Goal: Obtain resource: Obtain resource

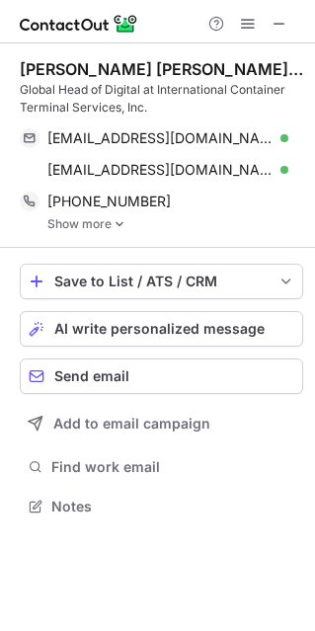
scroll to position [492, 315]
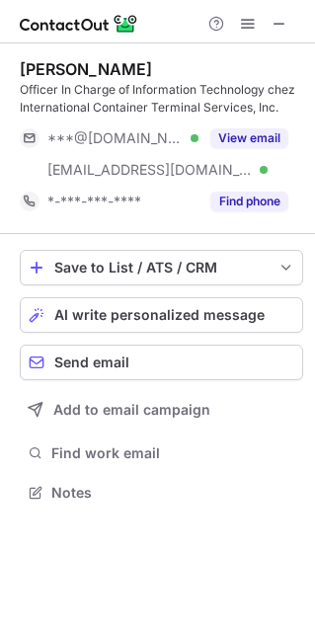
scroll to position [478, 315]
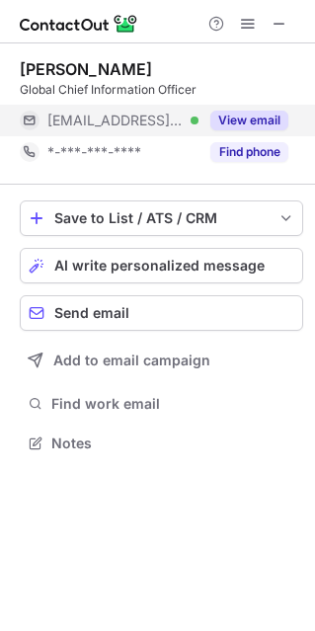
scroll to position [428, 315]
click at [254, 112] on button "View email" at bounding box center [249, 121] width 78 height 20
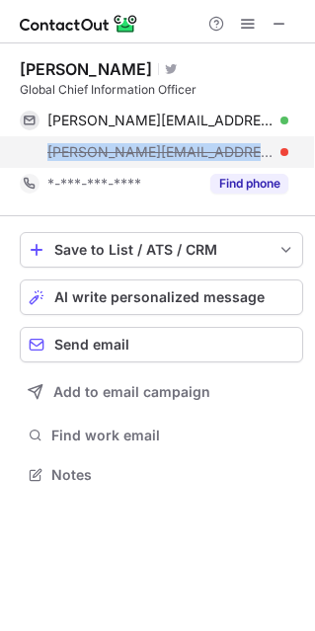
drag, startPoint x: 250, startPoint y: 143, endPoint x: 29, endPoint y: 142, distance: 221.1
click at [29, 142] on div "brian.h@vict.com.au" at bounding box center [154, 152] width 268 height 32
copy span "brian.h@vict.com.au"
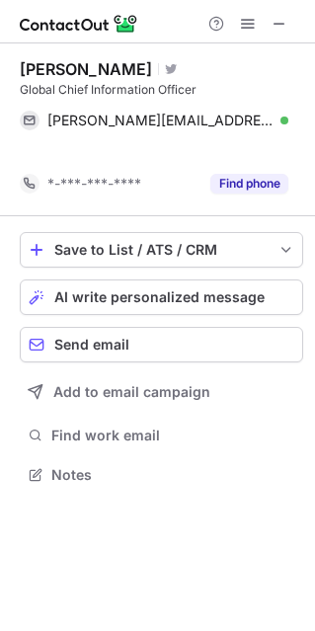
scroll to position [428, 315]
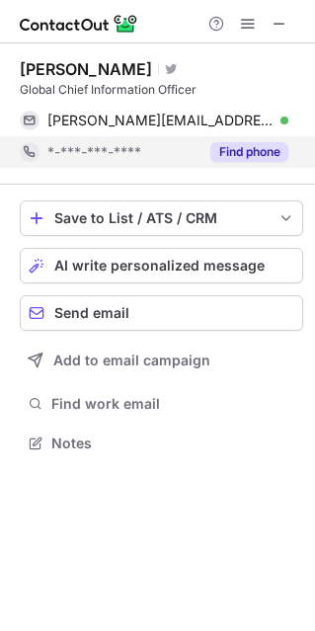
click at [258, 156] on button "Find phone" at bounding box center [249, 152] width 78 height 20
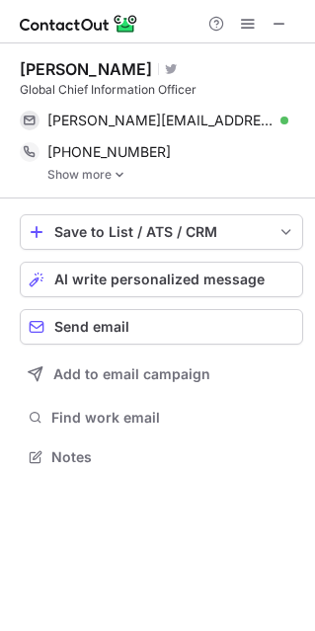
click at [110, 171] on link "Show more" at bounding box center [175, 175] width 256 height 14
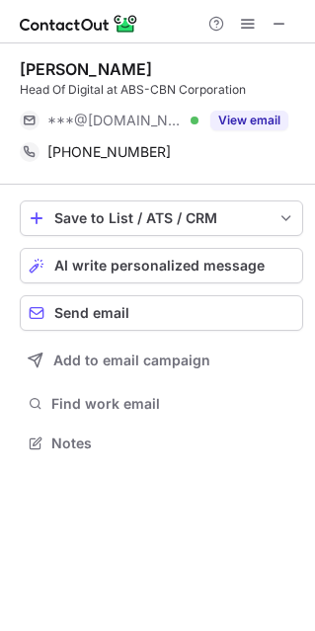
scroll to position [428, 315]
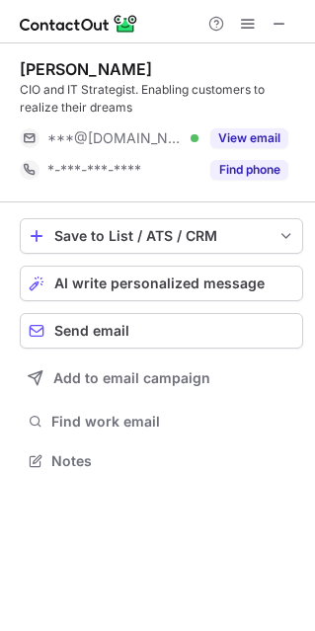
scroll to position [446, 315]
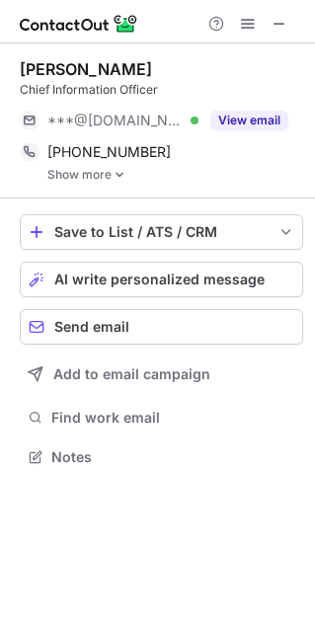
scroll to position [442, 315]
click at [105, 171] on link "Show more" at bounding box center [175, 175] width 256 height 14
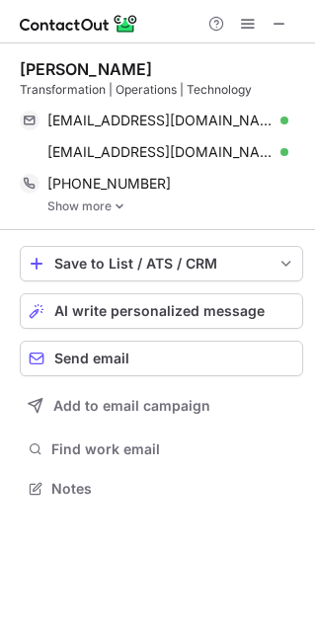
scroll to position [474, 315]
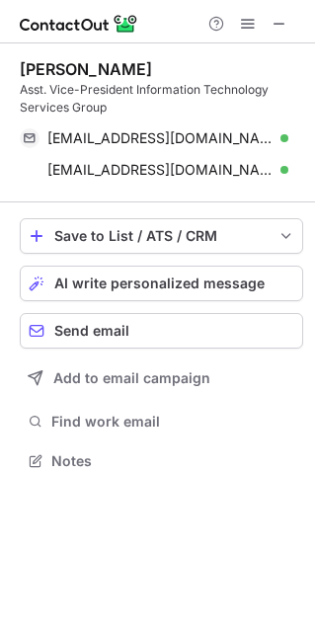
scroll to position [446, 315]
click at [271, 27] on span at bounding box center [279, 24] width 16 height 16
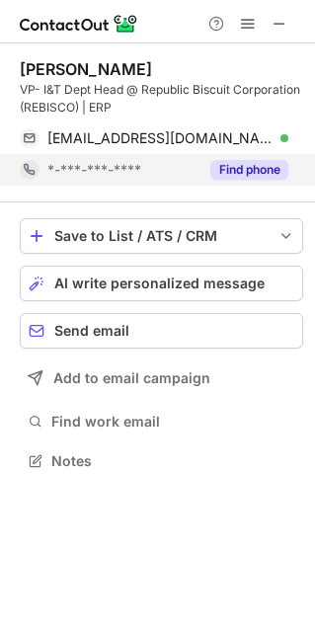
scroll to position [446, 315]
click at [251, 163] on button "Find phone" at bounding box center [249, 170] width 78 height 20
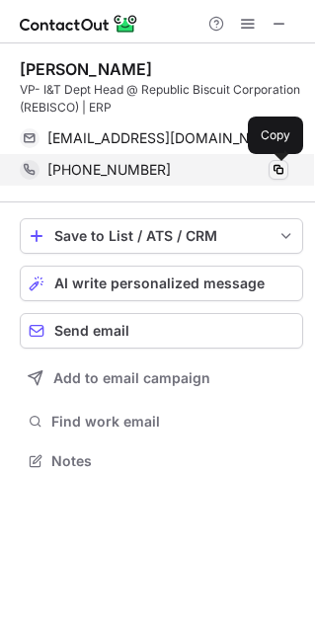
click at [281, 173] on span at bounding box center [278, 170] width 16 height 16
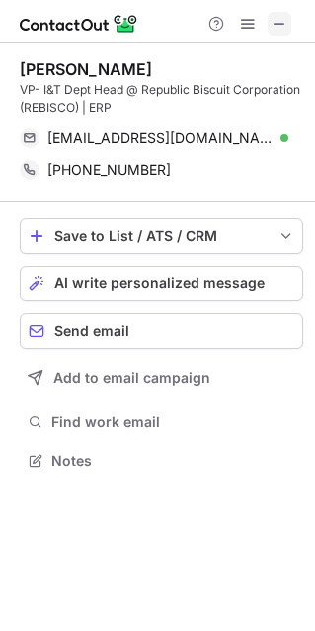
click at [274, 23] on span at bounding box center [279, 24] width 16 height 16
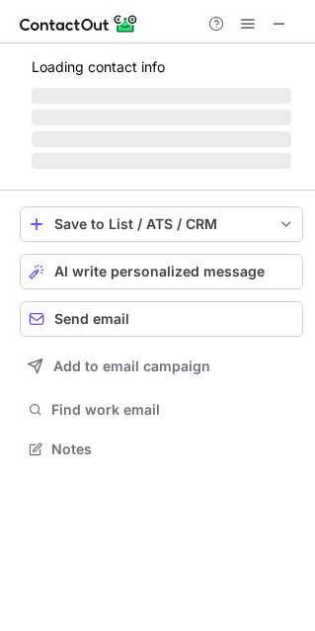
scroll to position [10, 10]
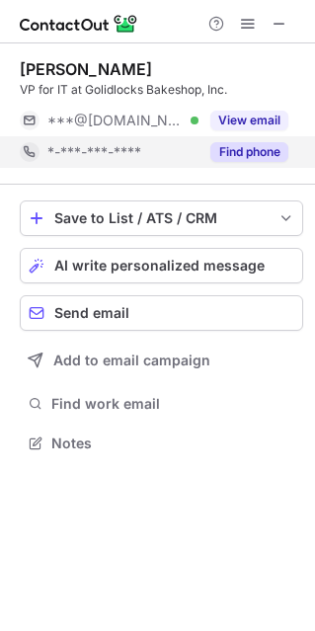
click at [261, 151] on button "Find phone" at bounding box center [249, 152] width 78 height 20
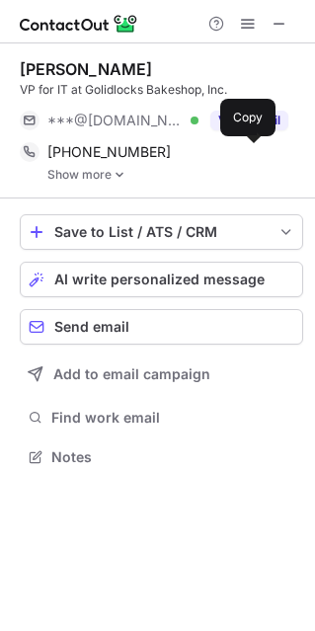
scroll to position [442, 315]
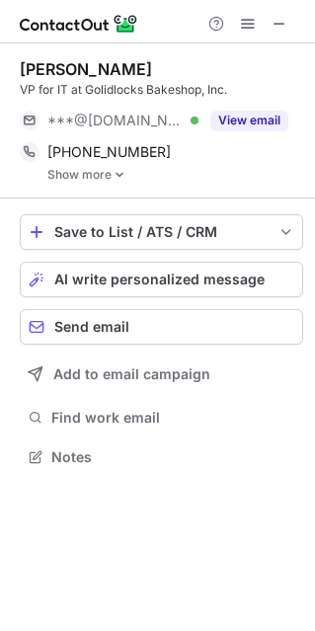
click at [115, 177] on img at bounding box center [120, 175] width 12 height 14
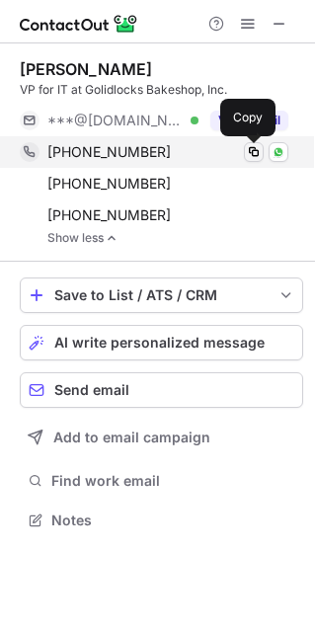
click at [248, 149] on span at bounding box center [254, 152] width 16 height 16
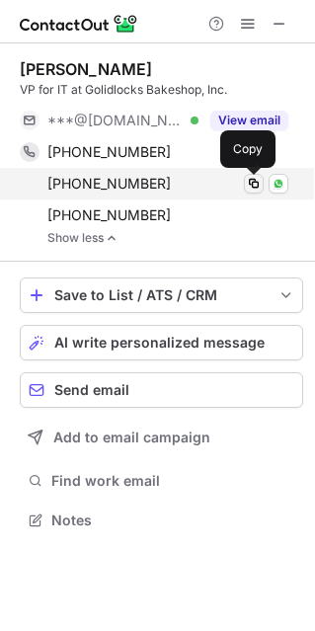
click at [251, 175] on button at bounding box center [254, 184] width 20 height 20
click at [251, 183] on span at bounding box center [254, 184] width 16 height 16
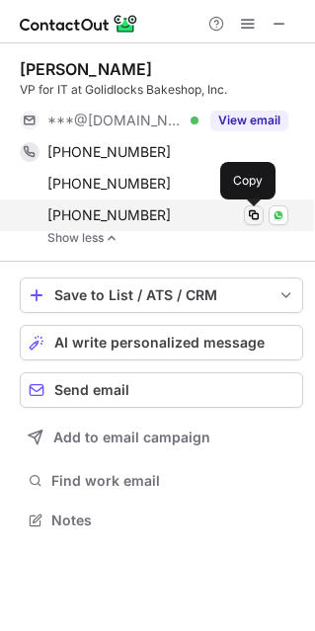
click at [247, 211] on span at bounding box center [254, 215] width 16 height 16
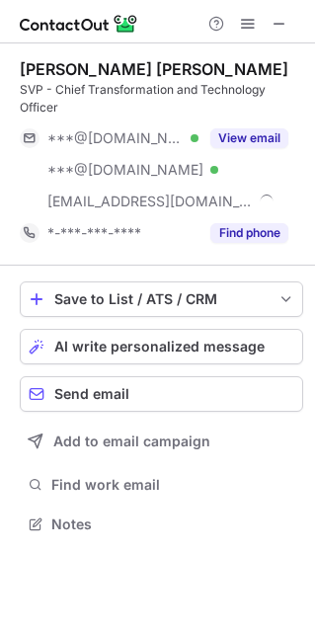
scroll to position [509, 315]
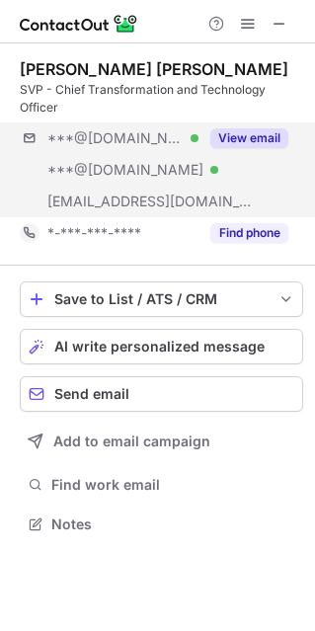
click at [252, 238] on button "Find phone" at bounding box center [249, 233] width 78 height 20
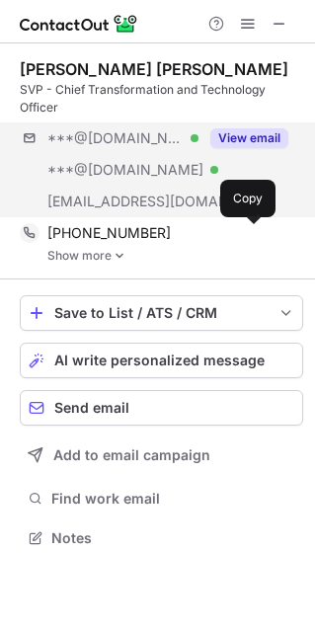
scroll to position [523, 315]
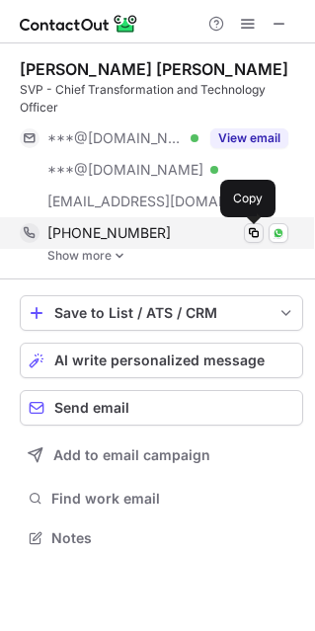
click at [258, 233] on span at bounding box center [254, 233] width 16 height 16
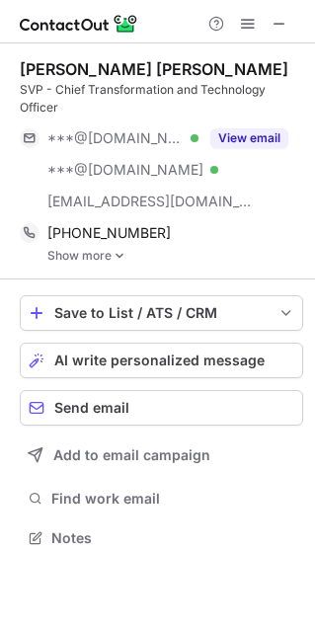
click at [125, 259] on link "Show more" at bounding box center [175, 256] width 256 height 14
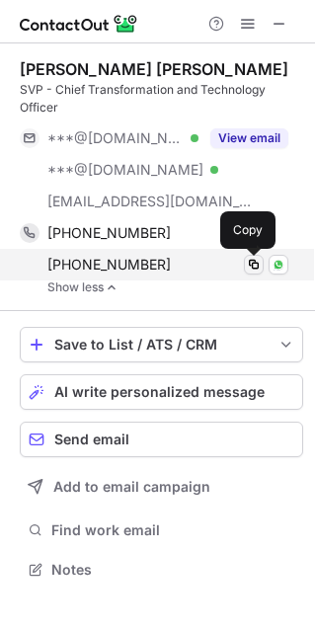
click at [256, 264] on span at bounding box center [254, 265] width 16 height 16
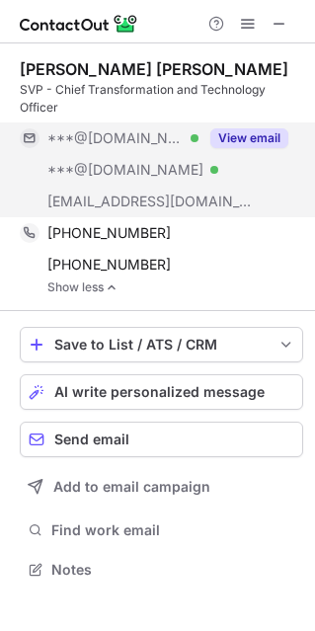
click at [256, 135] on button "View email" at bounding box center [249, 138] width 78 height 20
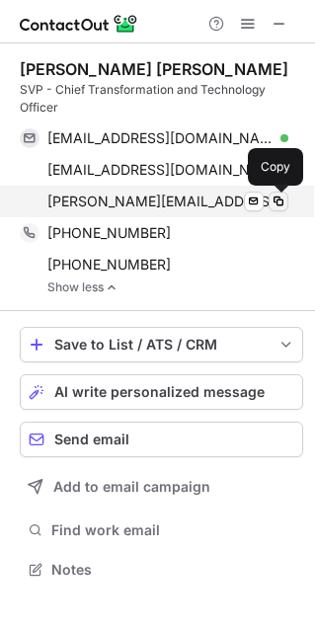
click at [279, 200] on span at bounding box center [278, 201] width 16 height 16
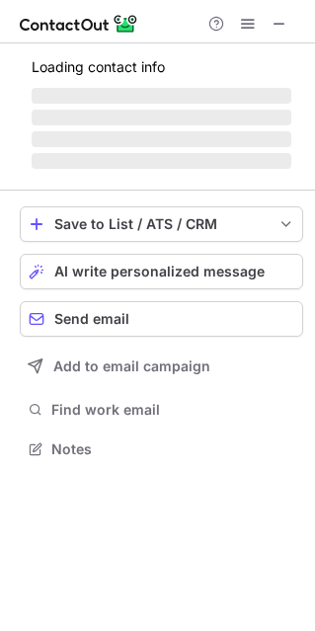
scroll to position [478, 315]
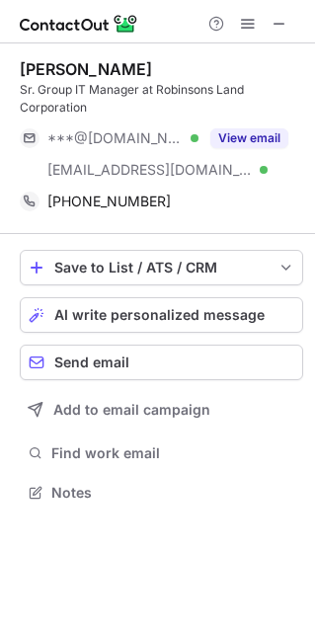
scroll to position [478, 315]
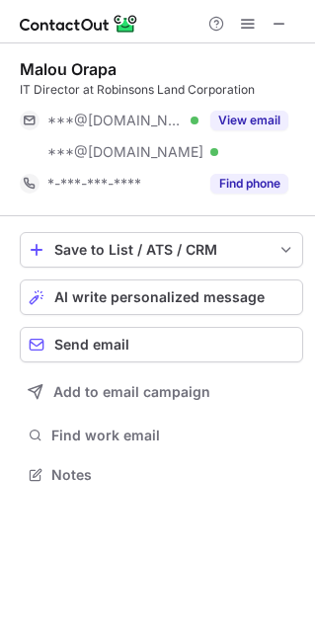
scroll to position [460, 315]
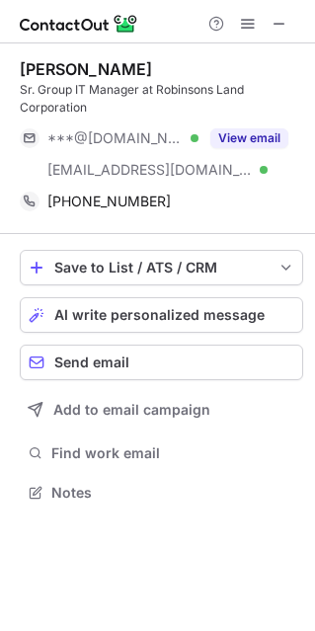
scroll to position [478, 315]
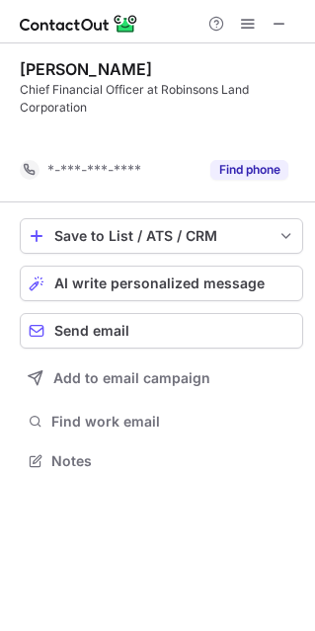
scroll to position [415, 315]
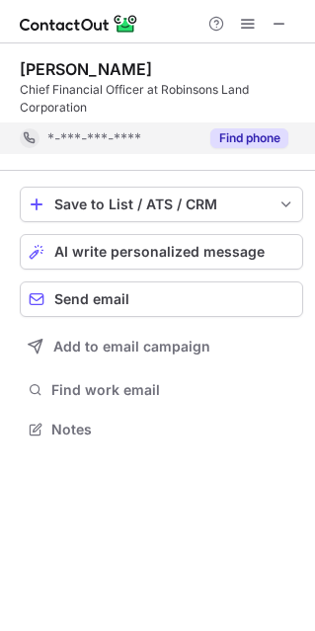
click at [248, 137] on button "Find phone" at bounding box center [249, 138] width 78 height 20
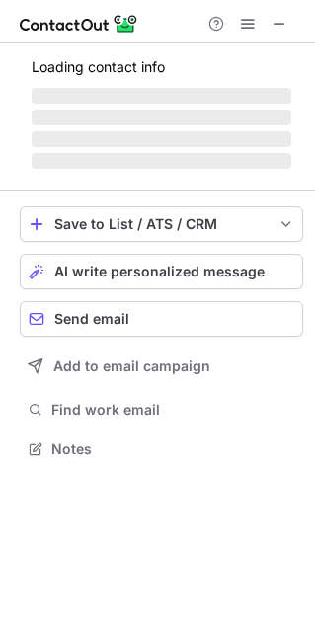
scroll to position [460, 315]
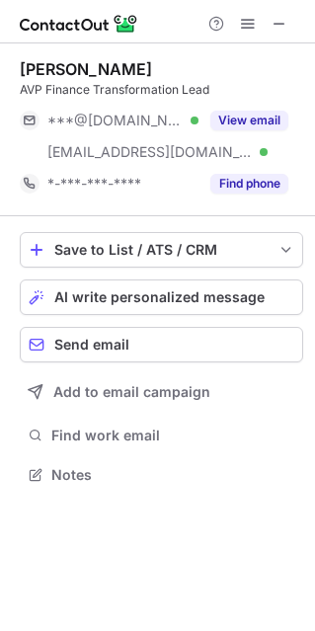
scroll to position [460, 315]
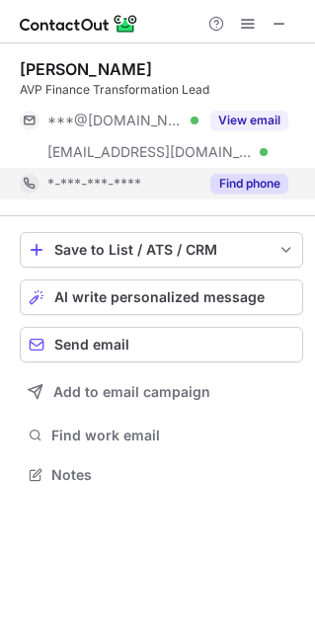
click at [237, 177] on button "Find phone" at bounding box center [249, 184] width 78 height 20
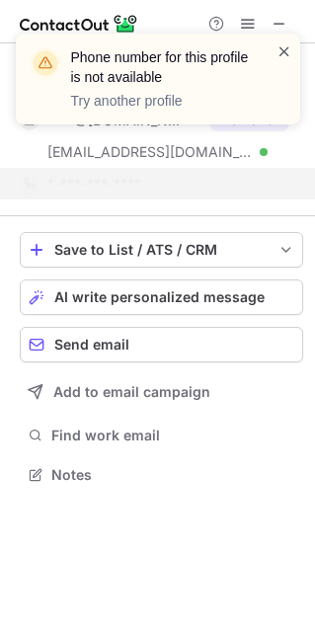
click at [279, 46] on span at bounding box center [284, 51] width 16 height 20
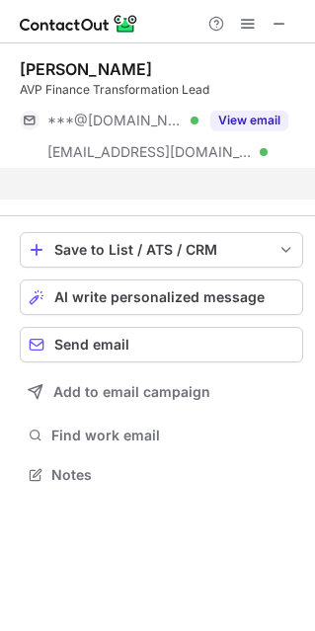
scroll to position [428, 315]
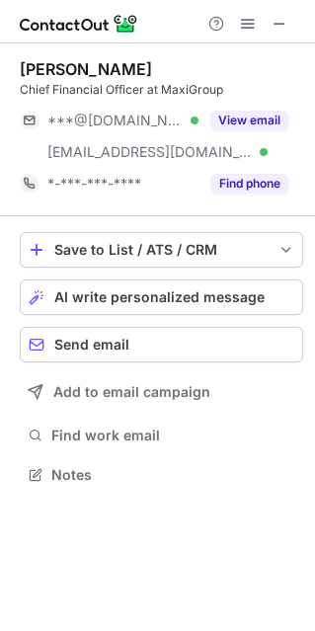
scroll to position [460, 315]
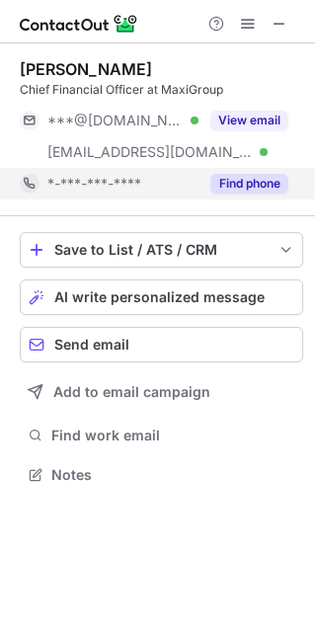
click at [251, 174] on button "Find phone" at bounding box center [249, 184] width 78 height 20
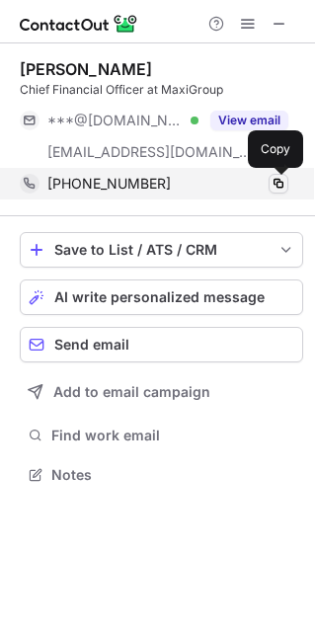
click at [280, 186] on span at bounding box center [278, 184] width 16 height 16
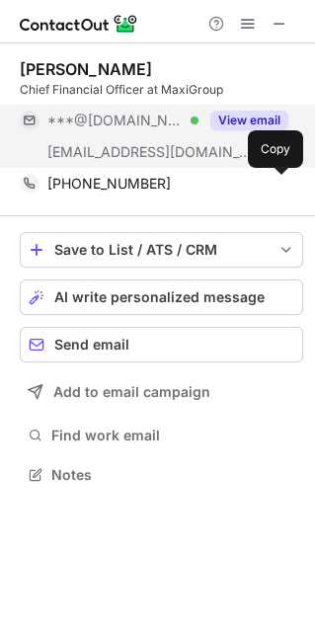
drag, startPoint x: 237, startPoint y: 119, endPoint x: 245, endPoint y: 112, distance: 11.2
click at [245, 112] on button "View email" at bounding box center [249, 121] width 78 height 20
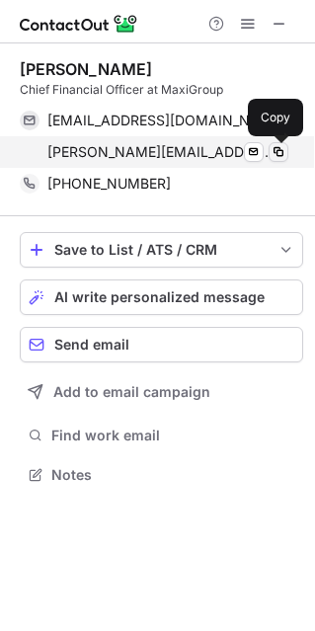
click at [281, 154] on span at bounding box center [278, 152] width 16 height 16
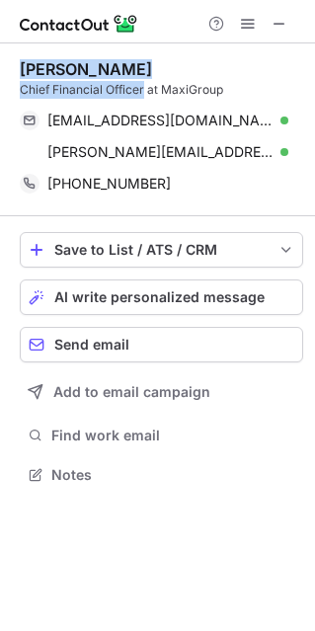
drag, startPoint x: 143, startPoint y: 89, endPoint x: 1, endPoint y: 54, distance: 146.3
click at [1, 54] on div "Jasper Hendrik Cheng Chief Financial Officer at MaxiGroup jasperhendrik@gmail.c…" at bounding box center [157, 273] width 315 height 461
copy div "Jasper Hendrik Cheng Chief Financial Officer"
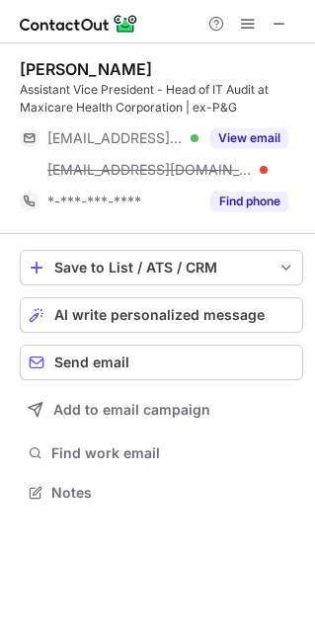
scroll to position [478, 315]
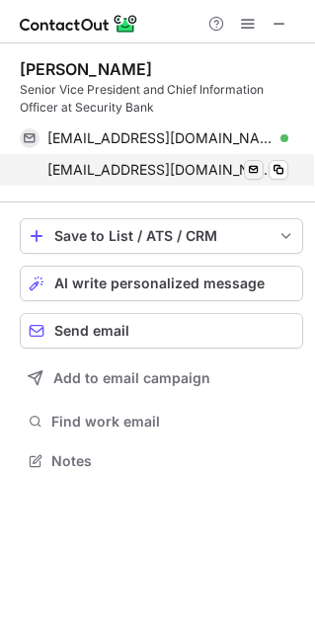
scroll to position [446, 315]
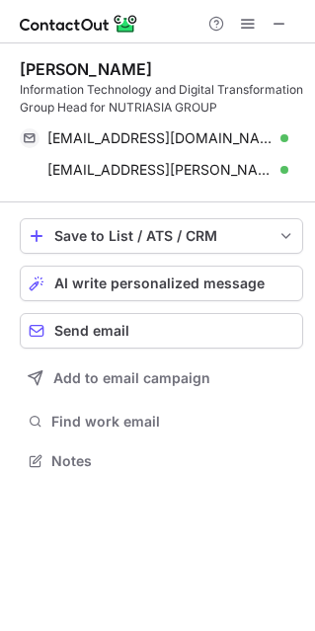
scroll to position [446, 315]
click at [281, 29] on span at bounding box center [279, 24] width 16 height 16
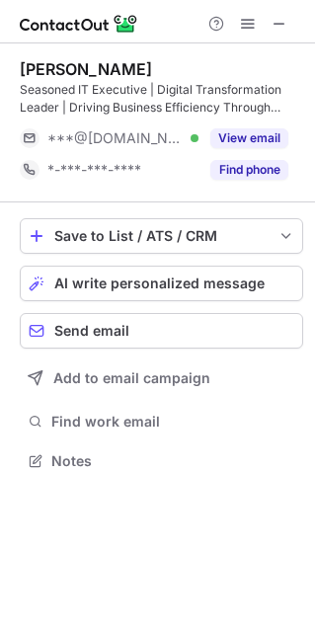
scroll to position [446, 315]
click at [249, 174] on button "Find phone" at bounding box center [249, 170] width 78 height 20
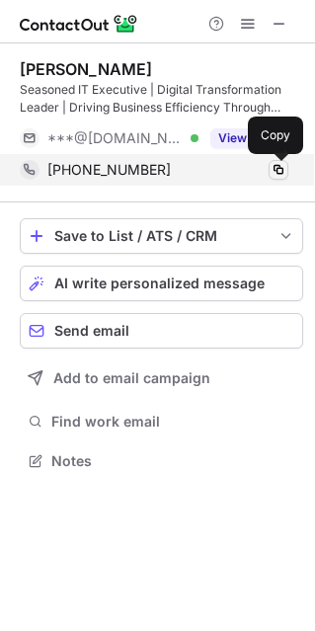
click at [281, 170] on span at bounding box center [278, 170] width 16 height 16
click at [278, 174] on span at bounding box center [278, 170] width 16 height 16
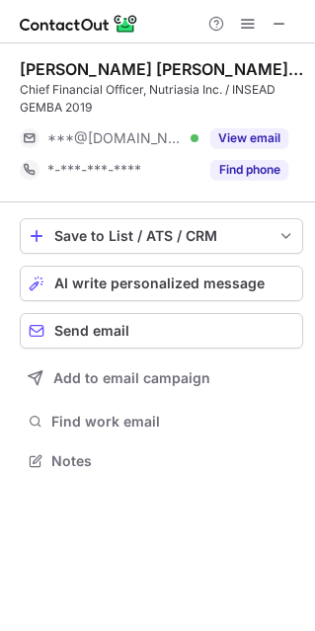
scroll to position [446, 315]
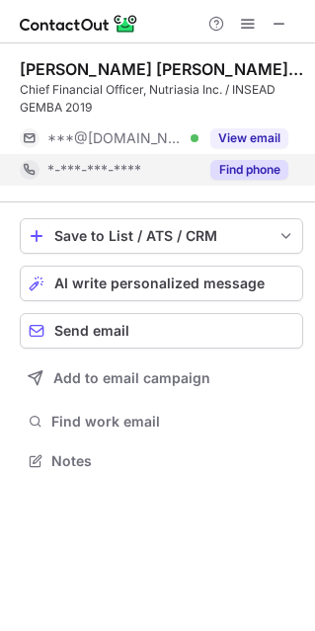
click at [226, 171] on button "Find phone" at bounding box center [249, 170] width 78 height 20
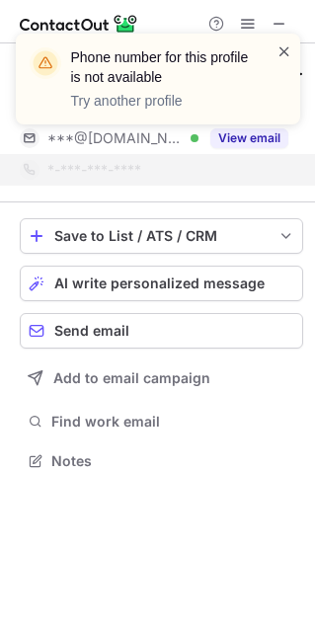
click at [283, 53] on span at bounding box center [284, 51] width 16 height 20
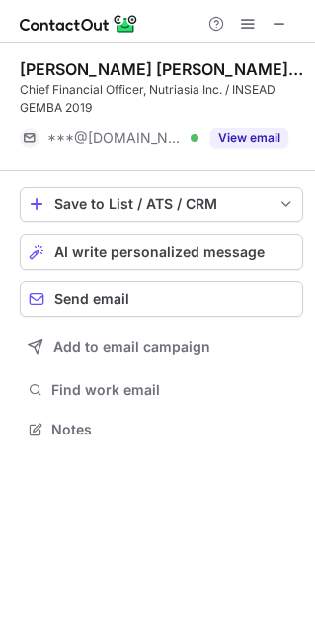
scroll to position [415, 315]
click at [282, 23] on span at bounding box center [279, 24] width 16 height 16
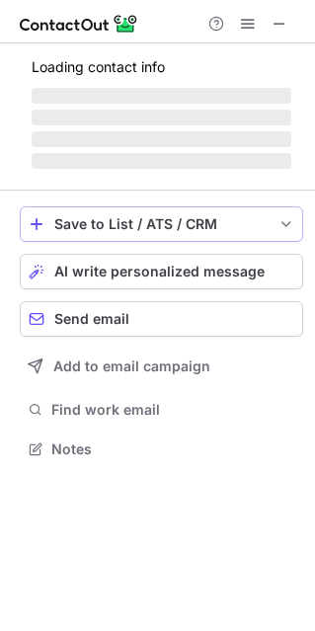
scroll to position [10, 10]
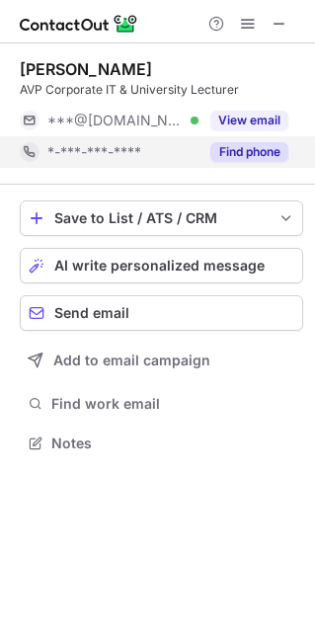
click at [238, 151] on button "Find phone" at bounding box center [249, 152] width 78 height 20
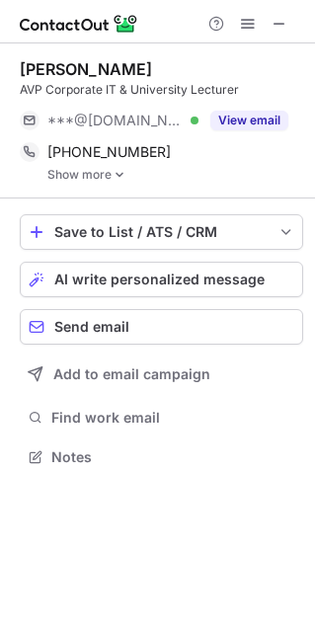
scroll to position [442, 315]
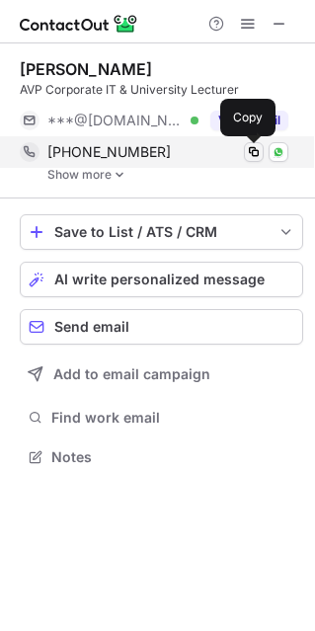
click at [256, 153] on span at bounding box center [254, 152] width 16 height 16
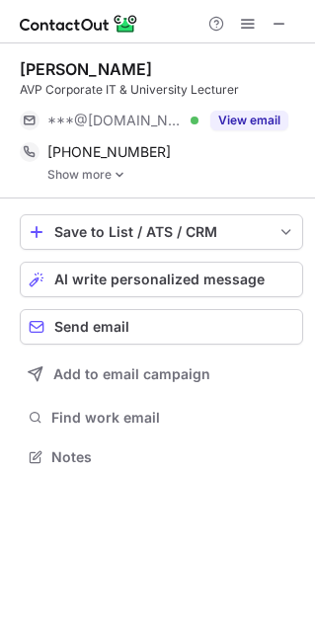
click at [121, 181] on img at bounding box center [120, 175] width 12 height 14
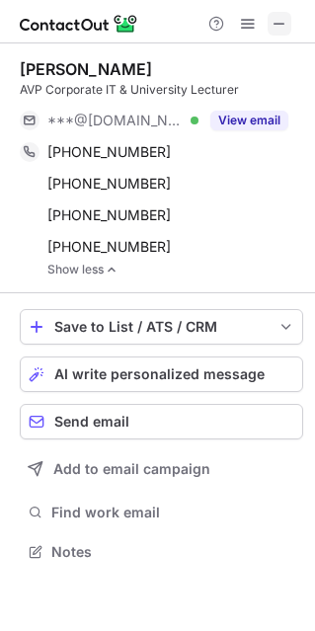
click at [273, 20] on span at bounding box center [279, 24] width 16 height 16
